Goal: Navigation & Orientation: Find specific page/section

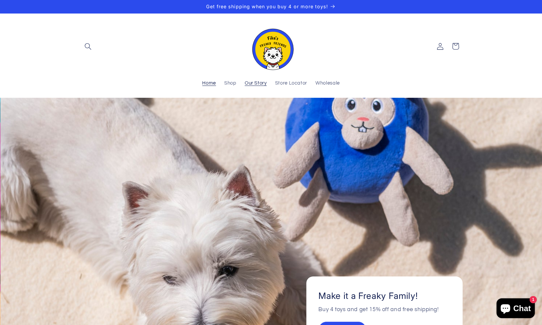
click at [260, 83] on span "Our Story" at bounding box center [256, 83] width 22 height 6
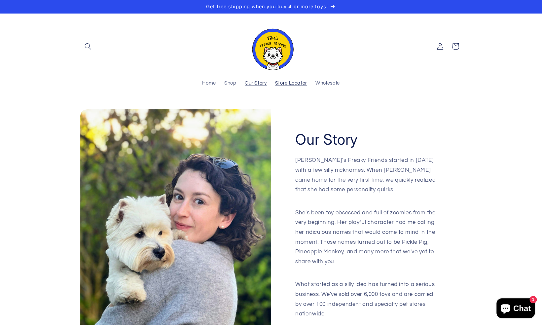
click at [299, 84] on span "Store Locator" at bounding box center [291, 83] width 32 height 6
